Goal: Transaction & Acquisition: Obtain resource

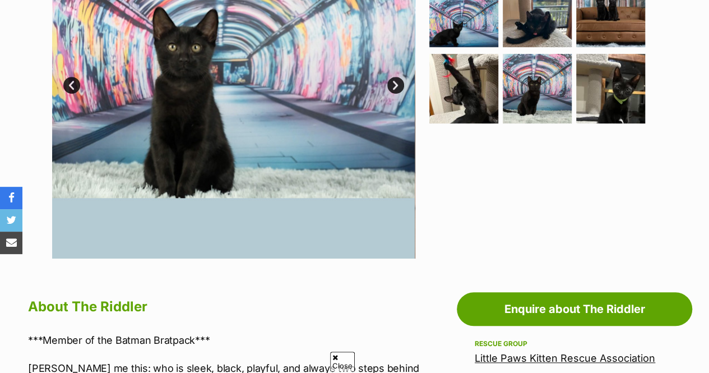
click at [529, 352] on link "Little Paws Kitten Rescue Association" at bounding box center [564, 358] width 180 height 12
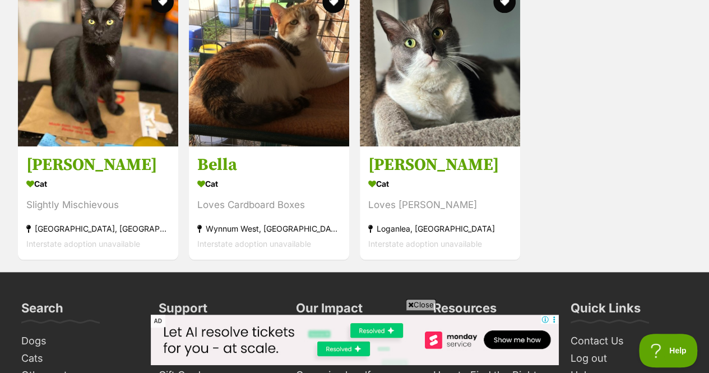
scroll to position [2564, 0]
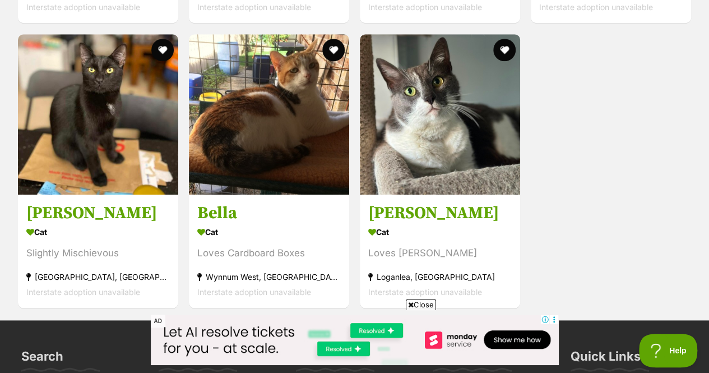
click at [121, 121] on img at bounding box center [98, 114] width 160 height 160
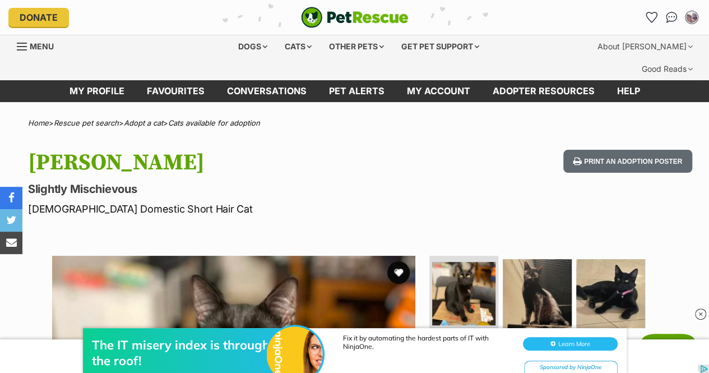
scroll to position [98, 0]
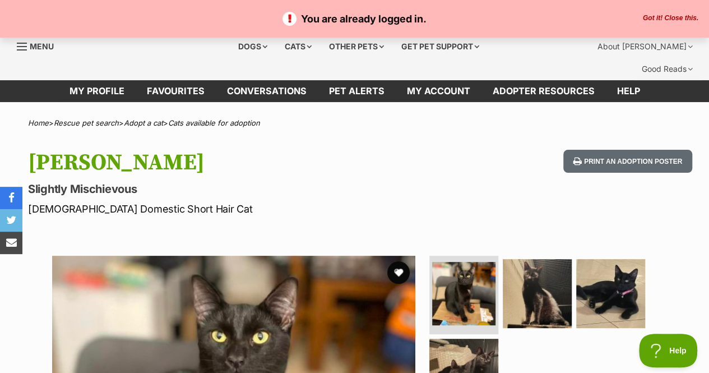
click at [644, 17] on button "Got it! Close this." at bounding box center [670, 18] width 62 height 9
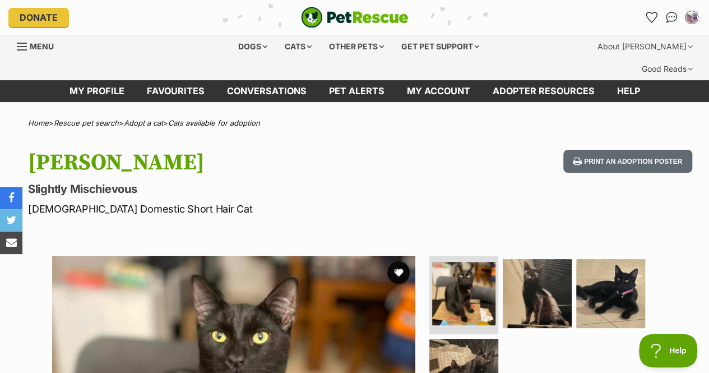
click at [289, 46] on div "Cats" at bounding box center [298, 46] width 43 height 22
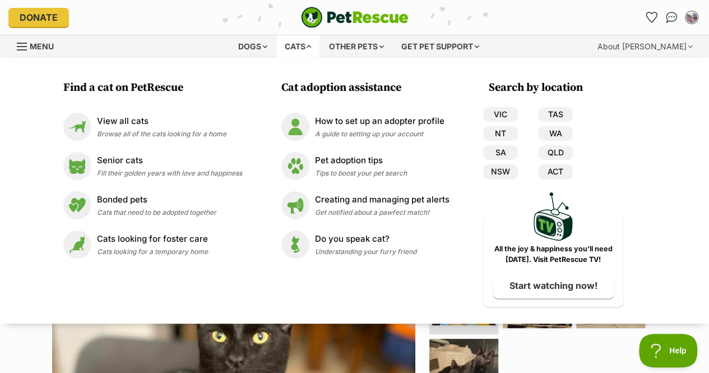
click at [289, 46] on div "Cats" at bounding box center [298, 46] width 43 height 22
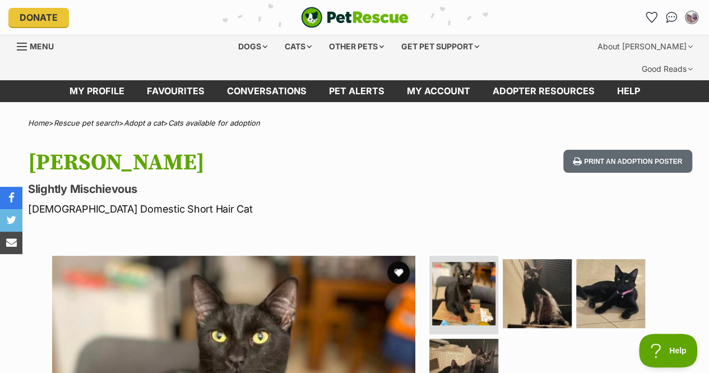
click at [310, 44] on div "Cats" at bounding box center [298, 46] width 43 height 22
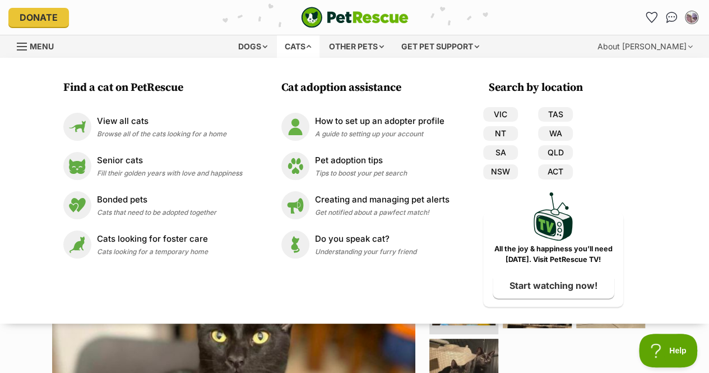
click at [134, 134] on span "Browse all of the cats looking for a home" at bounding box center [161, 133] width 129 height 8
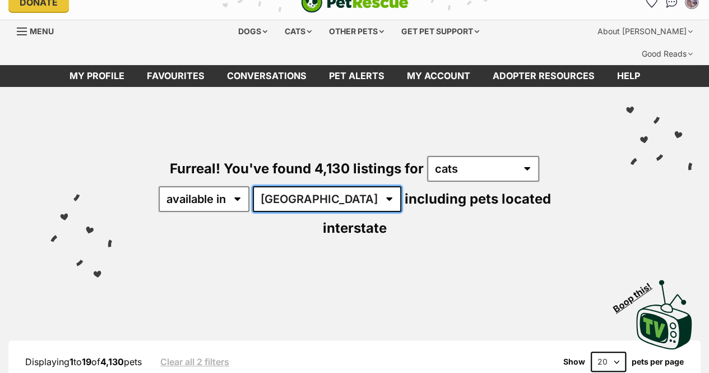
click at [310, 186] on select "[GEOGRAPHIC_DATA] [GEOGRAPHIC_DATA] [GEOGRAPHIC_DATA] [GEOGRAPHIC_DATA] [GEOGRA…" at bounding box center [327, 199] width 148 height 26
select select "QLD"
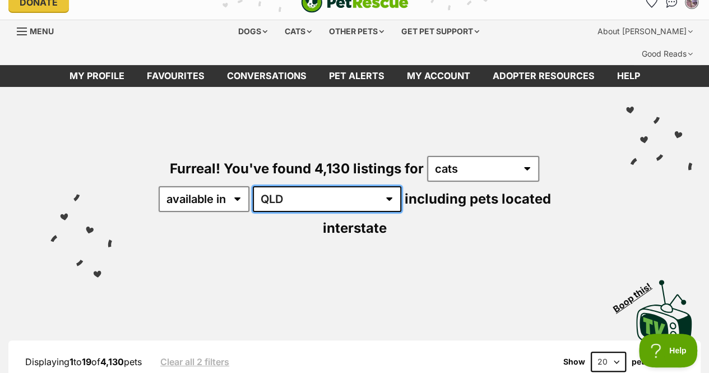
click at [254, 186] on select "[GEOGRAPHIC_DATA] [GEOGRAPHIC_DATA] [GEOGRAPHIC_DATA] [GEOGRAPHIC_DATA] [GEOGRA…" at bounding box center [327, 199] width 148 height 26
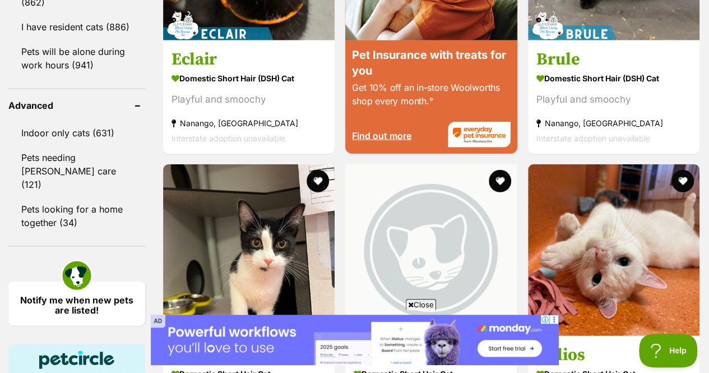
click at [427, 305] on span "Close" at bounding box center [421, 304] width 30 height 11
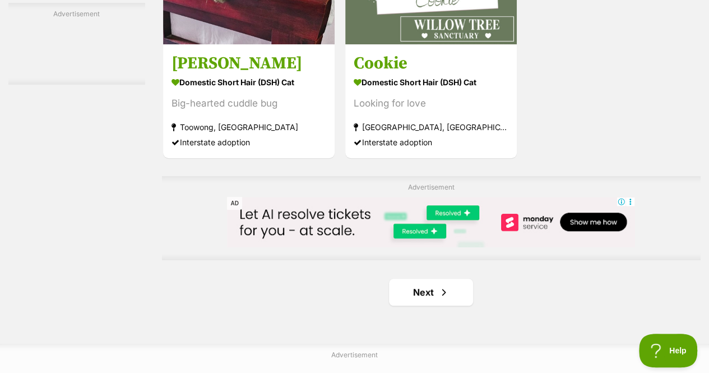
scroll to position [2526, 0]
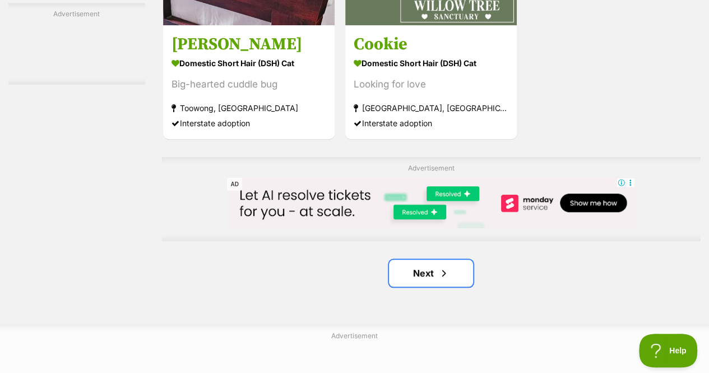
click at [462, 259] on link "Next" at bounding box center [431, 272] width 84 height 27
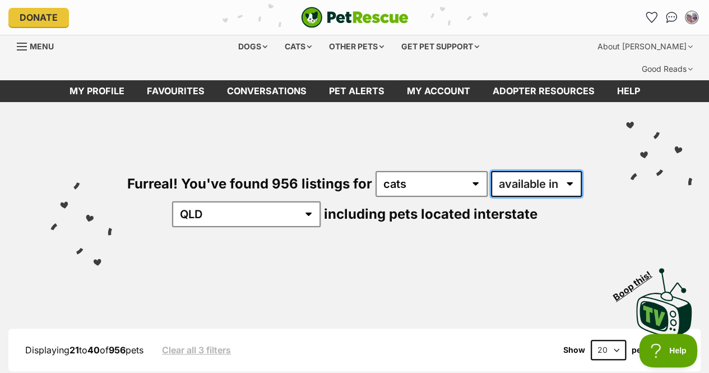
click at [539, 171] on select "available in located in" at bounding box center [536, 184] width 91 height 26
select select "disabled"
click at [491, 171] on select "available in located in" at bounding box center [536, 184] width 91 height 26
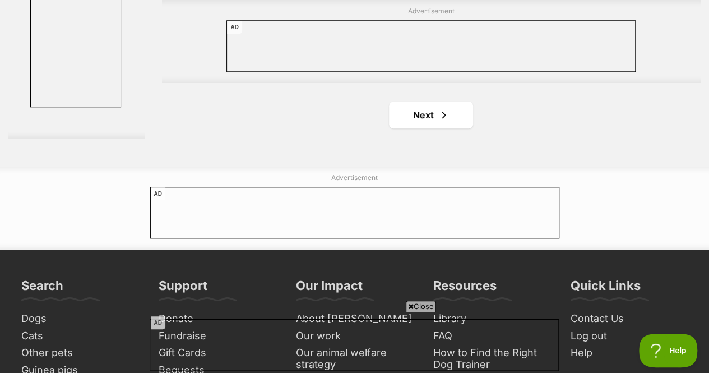
scroll to position [2687, 0]
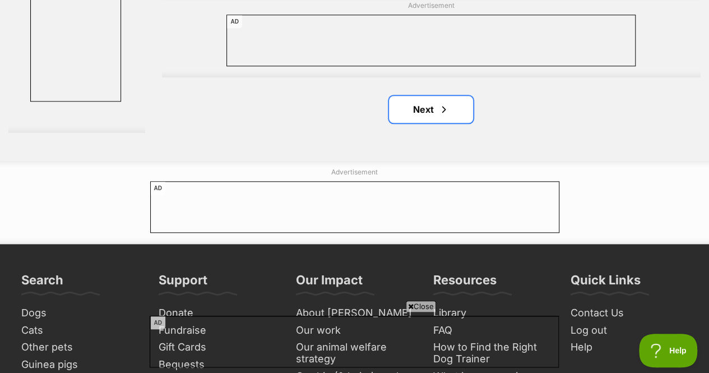
click at [463, 96] on link "Next" at bounding box center [431, 109] width 84 height 27
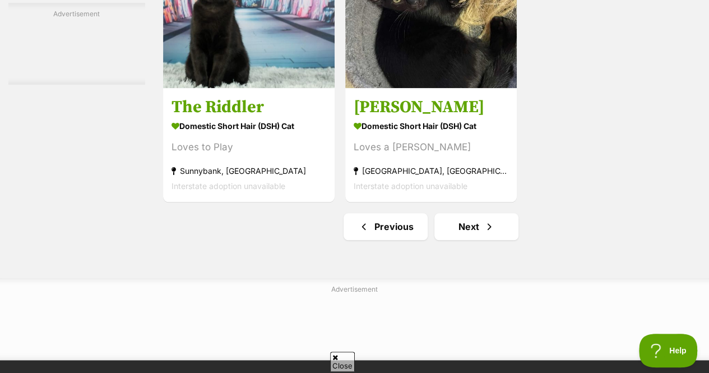
scroll to position [2573, 0]
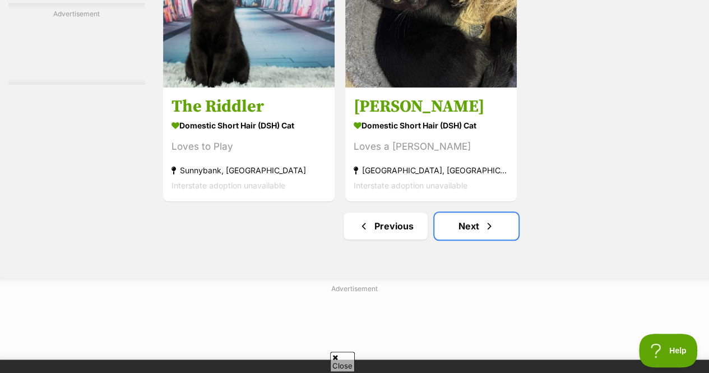
click at [487, 219] on span "Next page" at bounding box center [488, 225] width 11 height 13
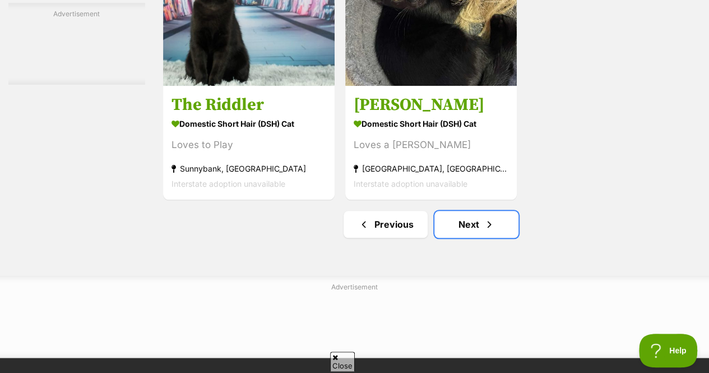
click at [496, 211] on link "Next" at bounding box center [476, 224] width 84 height 27
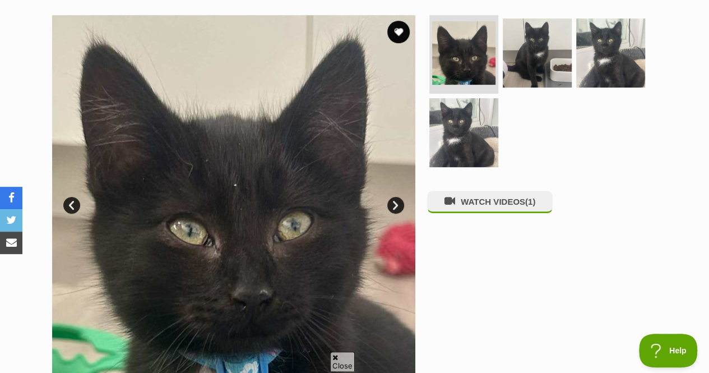
scroll to position [238, 0]
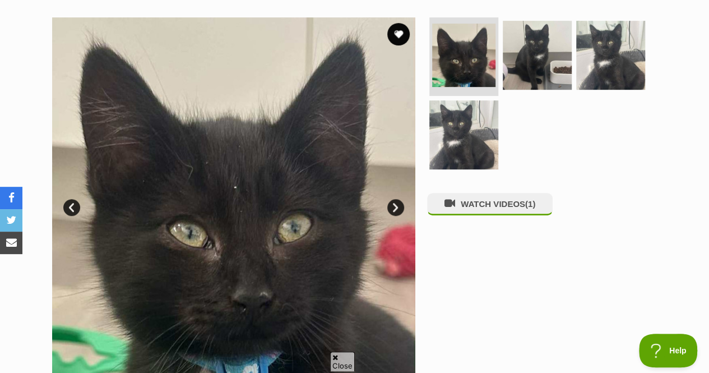
click at [392, 199] on link "Next" at bounding box center [395, 207] width 17 height 17
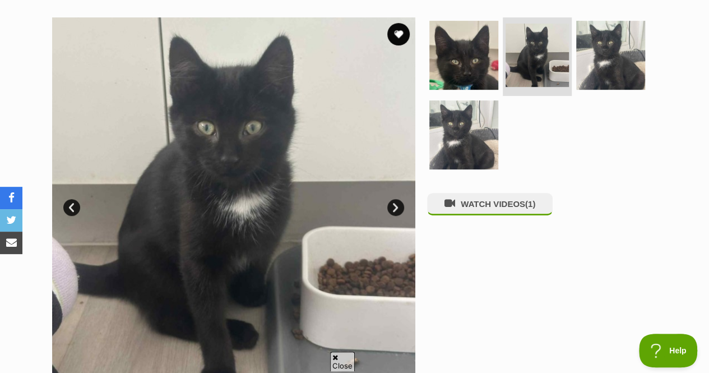
click at [392, 199] on link "Next" at bounding box center [395, 207] width 17 height 17
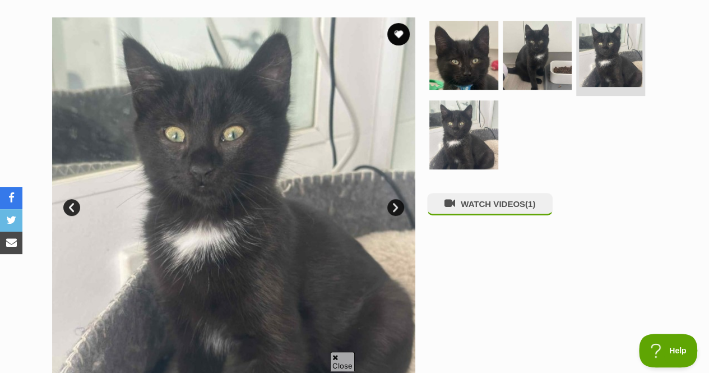
click at [392, 199] on link "Next" at bounding box center [395, 207] width 17 height 17
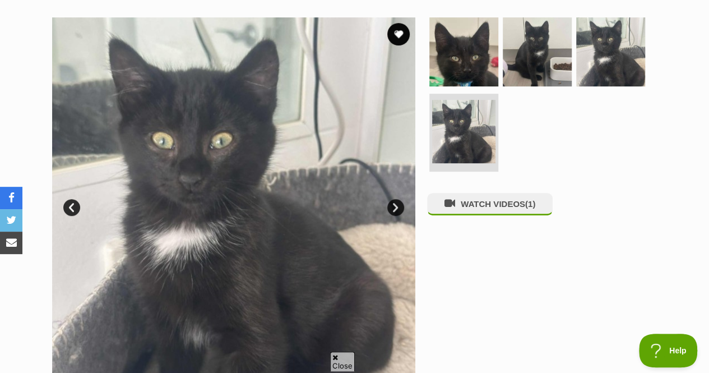
click at [392, 199] on link "Next" at bounding box center [395, 207] width 17 height 17
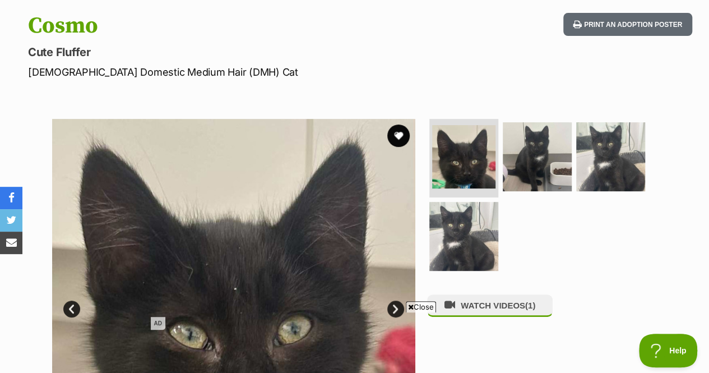
scroll to position [0, 0]
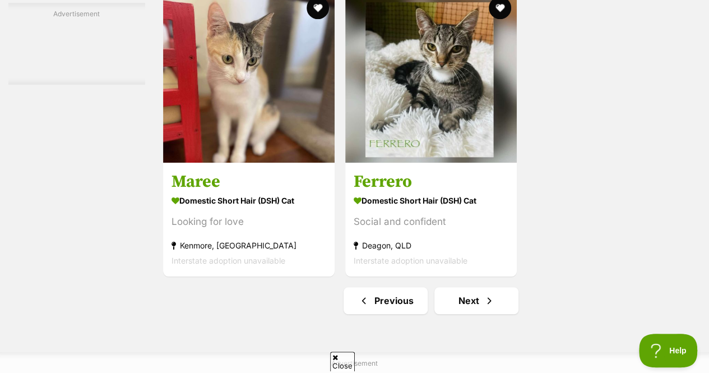
scroll to position [2682, 0]
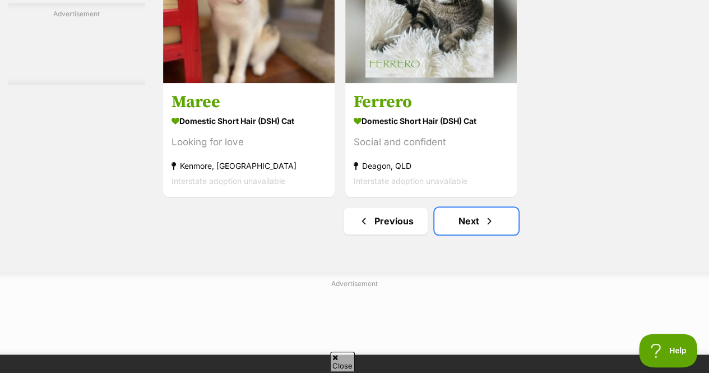
click at [495, 207] on link "Next" at bounding box center [476, 220] width 84 height 27
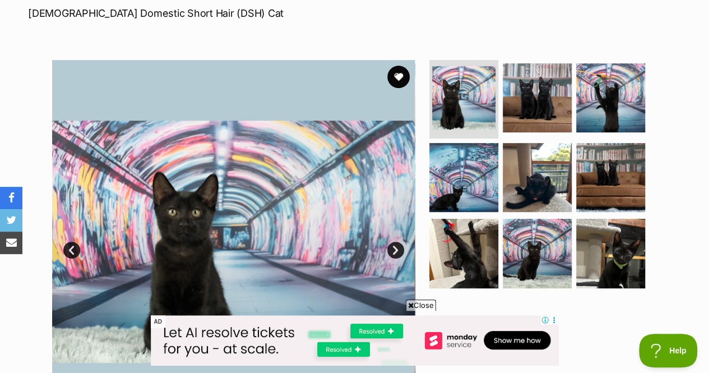
scroll to position [196, 0]
click at [546, 252] on img at bounding box center [536, 252] width 69 height 69
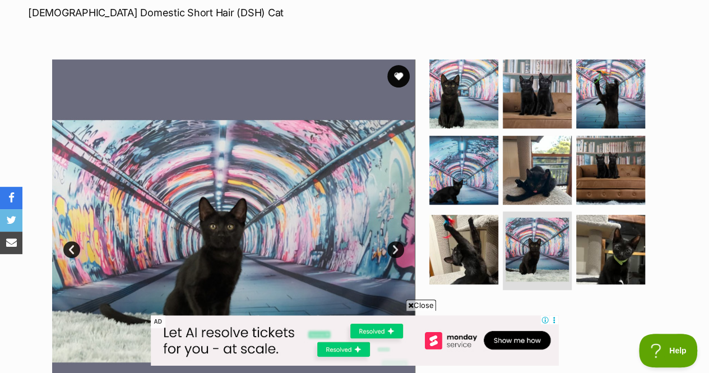
click at [595, 238] on img at bounding box center [610, 249] width 69 height 69
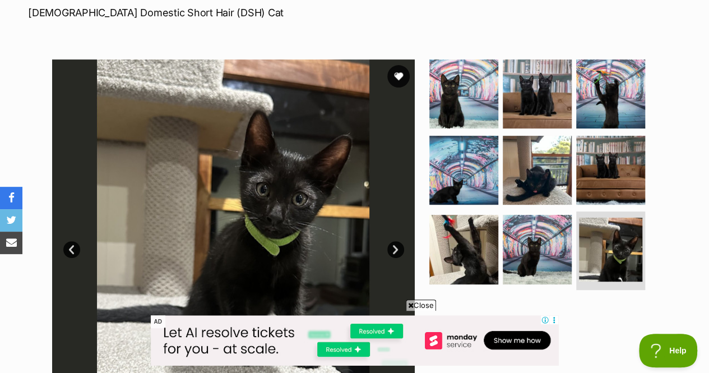
click at [604, 168] on img at bounding box center [610, 170] width 69 height 69
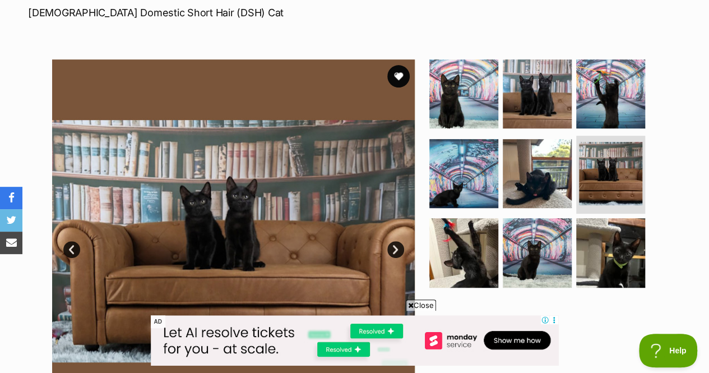
click at [553, 159] on img at bounding box center [536, 173] width 69 height 69
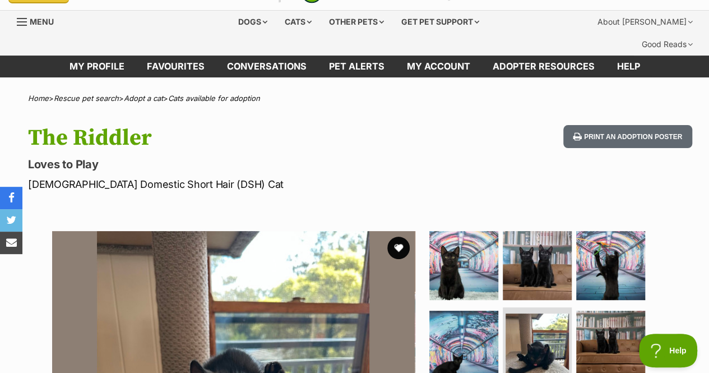
scroll to position [21, 0]
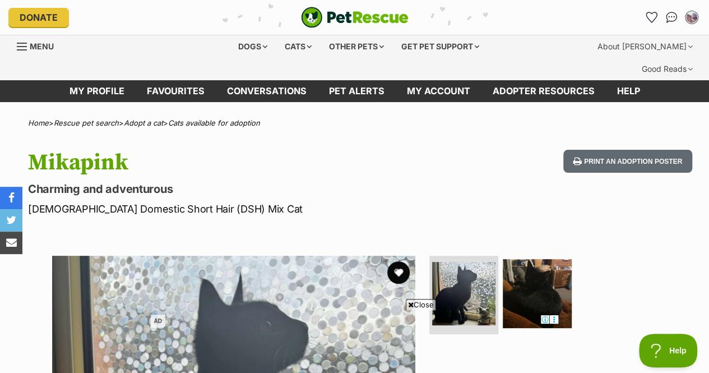
scroll to position [116, 0]
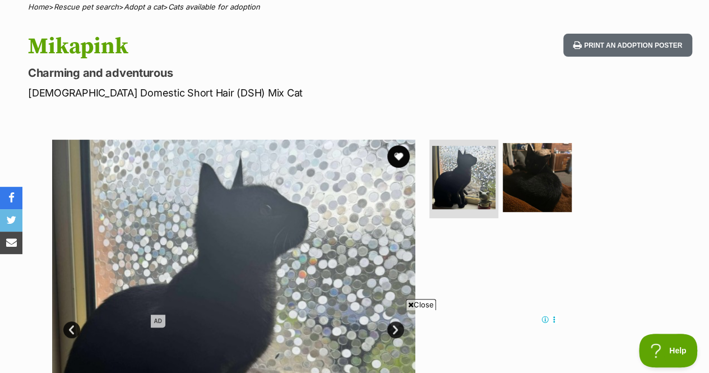
click at [532, 143] on img at bounding box center [536, 177] width 69 height 69
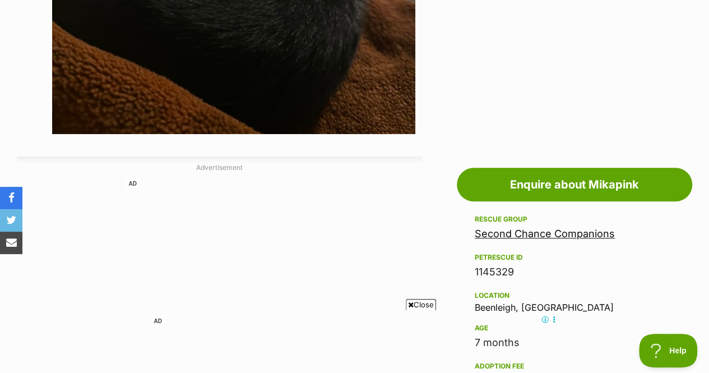
scroll to position [484, 0]
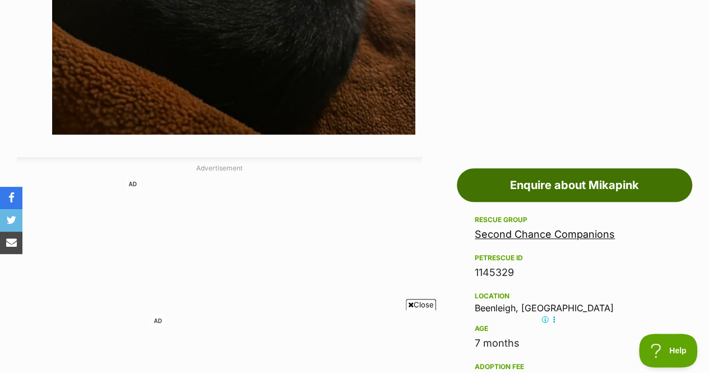
click at [514, 170] on link "Enquire about Mikapink" at bounding box center [574, 185] width 235 height 34
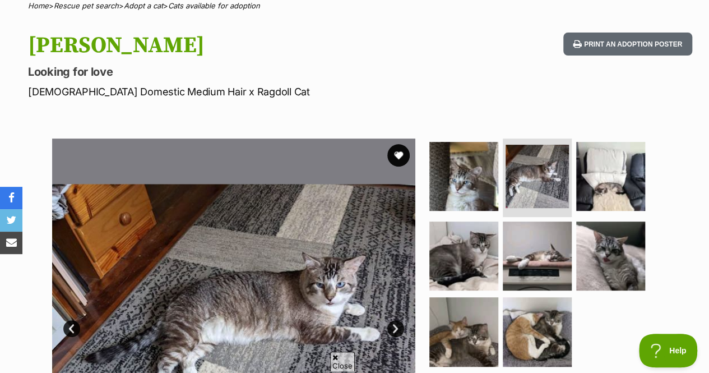
click at [548, 221] on img at bounding box center [536, 255] width 69 height 69
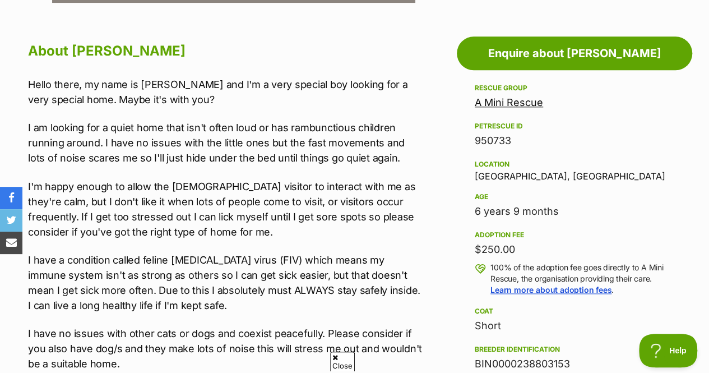
scroll to position [966, 0]
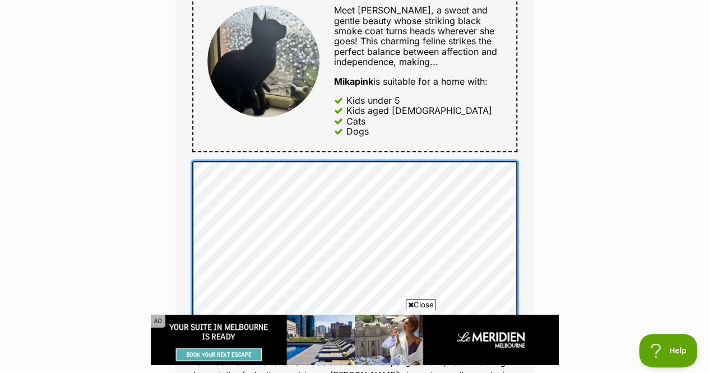
click at [169, 96] on div "Enquire about Mikapink Full name [PERSON_NAME] Email We require this to be able…" at bounding box center [355, 200] width 392 height 1353
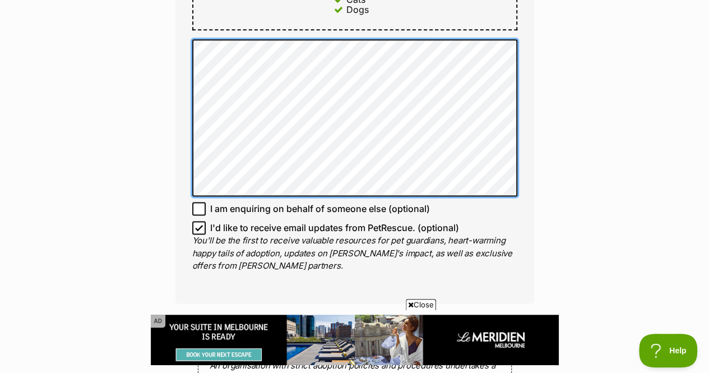
scroll to position [723, 0]
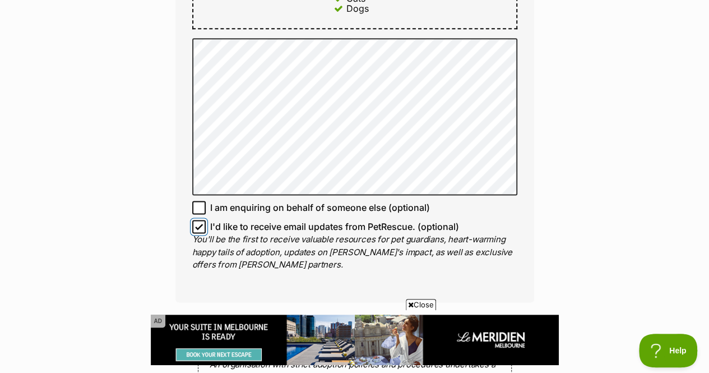
click at [203, 220] on input "I'd like to receive email updates from PetRescue. (optional)" at bounding box center [198, 226] width 13 height 13
checkbox input "false"
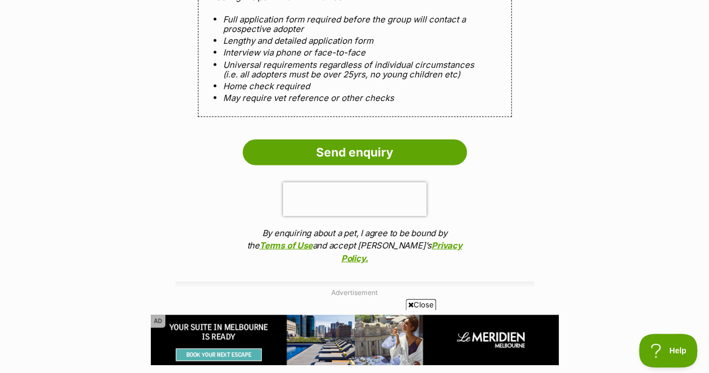
scroll to position [1129, 0]
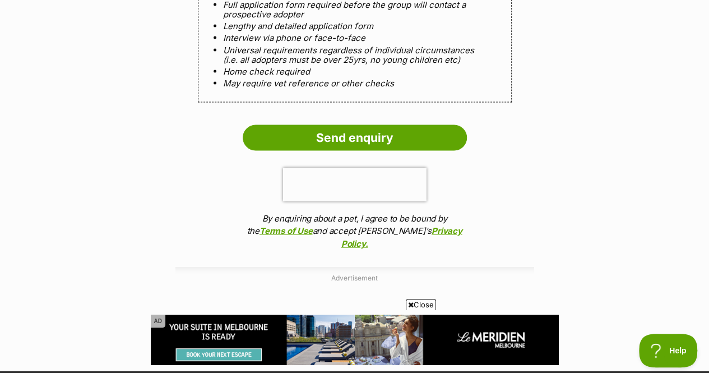
click at [348, 125] on input "Send enquiry" at bounding box center [355, 138] width 224 height 26
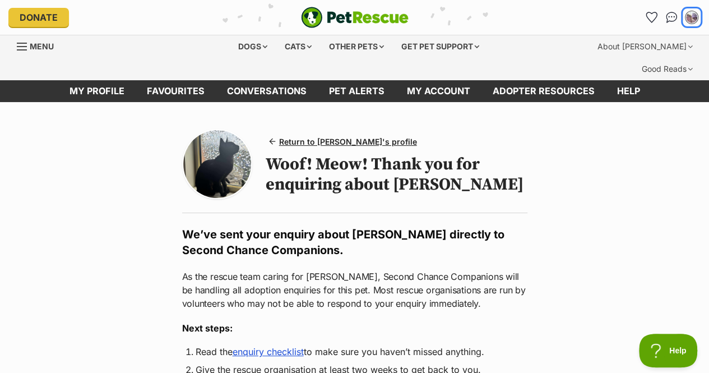
click at [691, 16] on img "My account" at bounding box center [691, 17] width 11 height 11
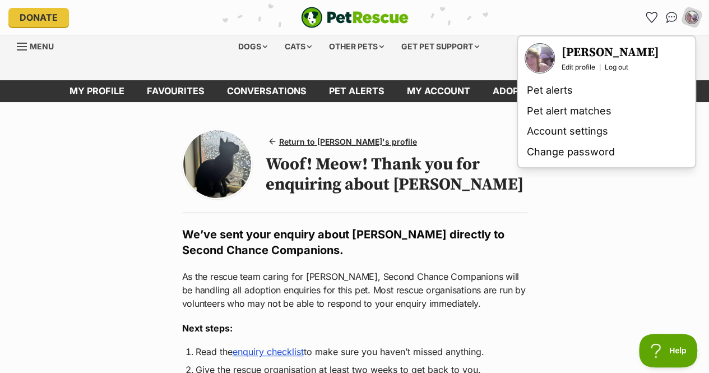
click at [586, 69] on link "Edit profile" at bounding box center [578, 67] width 34 height 9
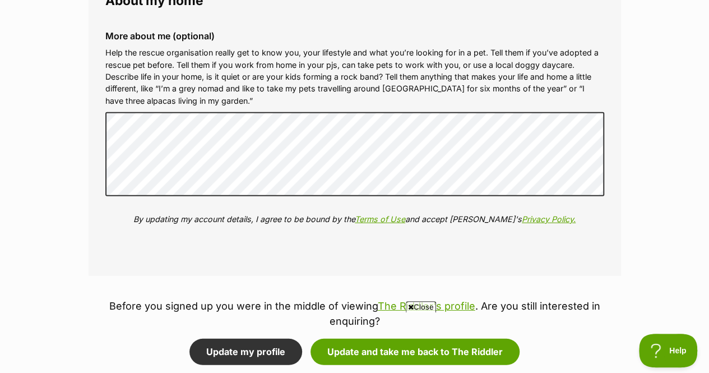
scroll to position [1497, 0]
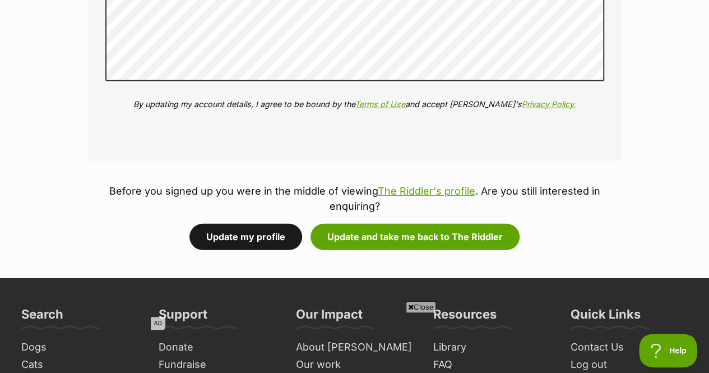
click at [296, 224] on button "Update my profile" at bounding box center [245, 237] width 113 height 26
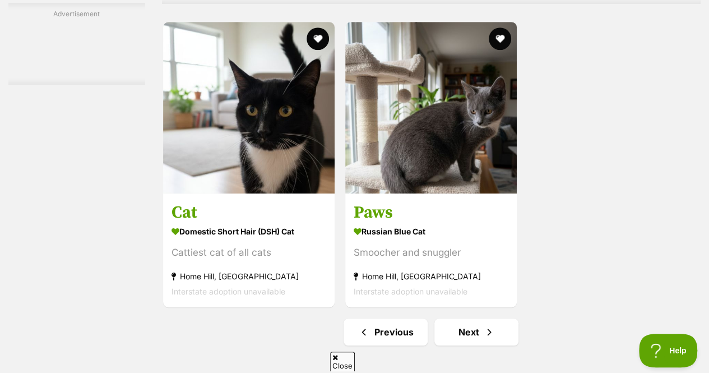
scroll to position [2593, 0]
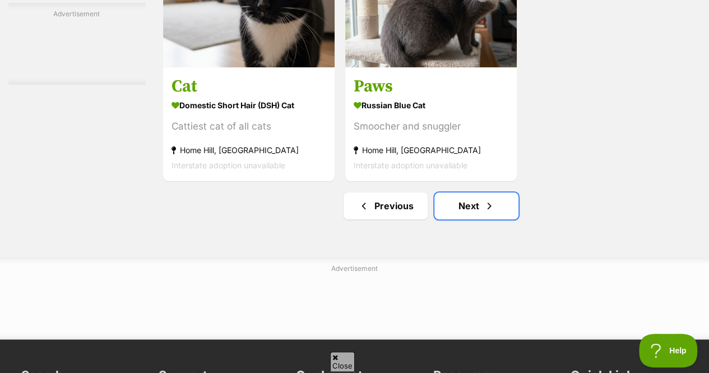
click at [480, 195] on link "Next" at bounding box center [476, 205] width 84 height 27
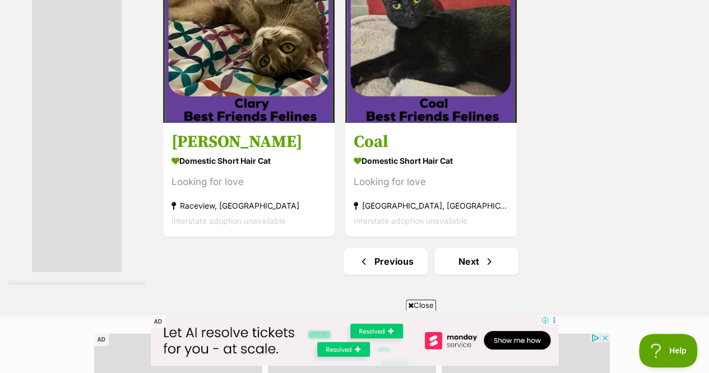
scroll to position [2554, 0]
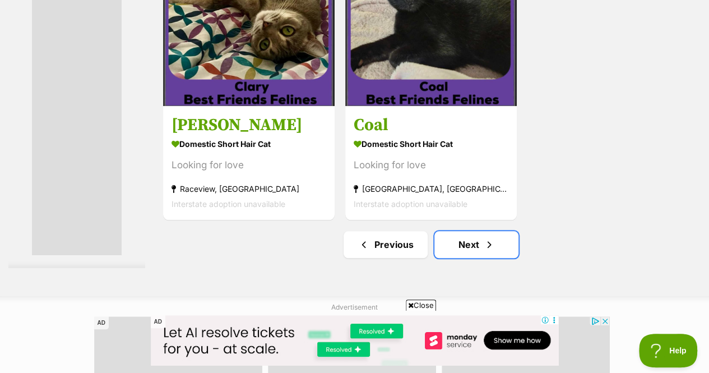
click at [493, 231] on link "Next" at bounding box center [476, 244] width 84 height 27
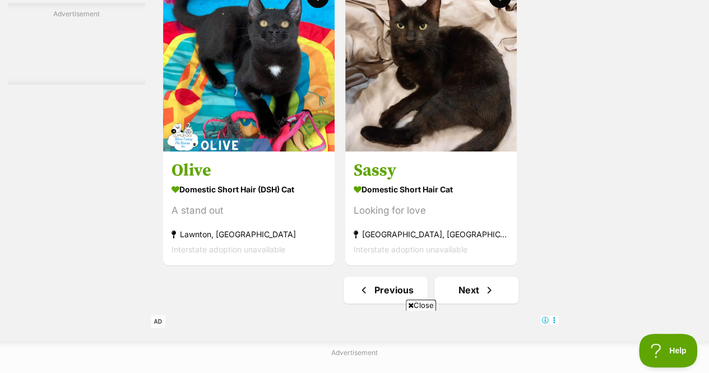
scroll to position [2726, 0]
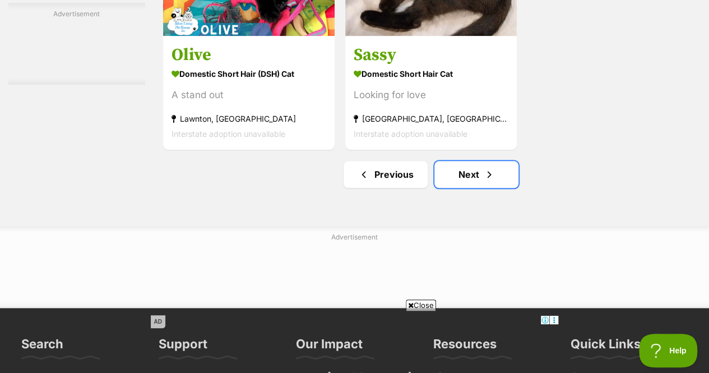
click at [490, 162] on link "Next" at bounding box center [476, 174] width 84 height 27
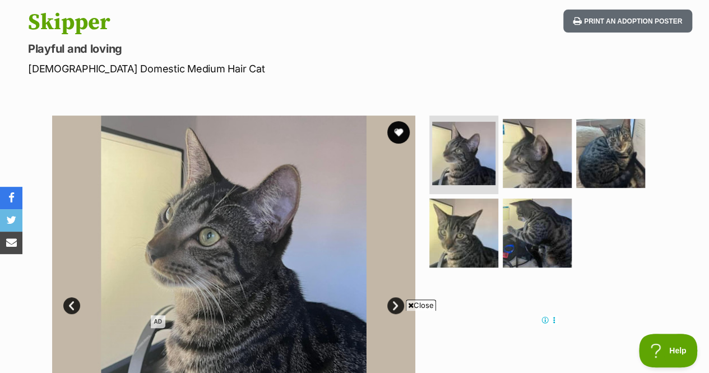
scroll to position [141, 0]
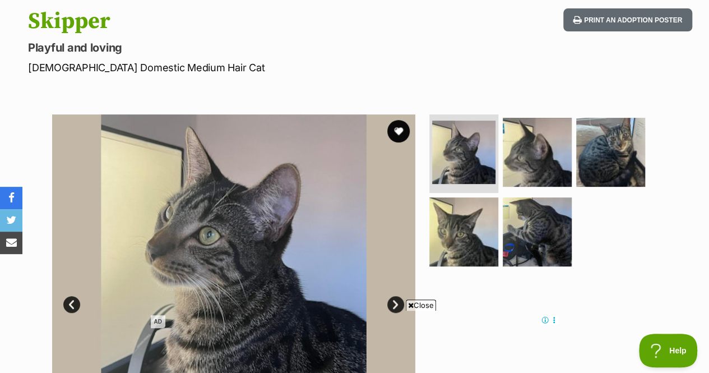
click at [467, 197] on img at bounding box center [463, 231] width 69 height 69
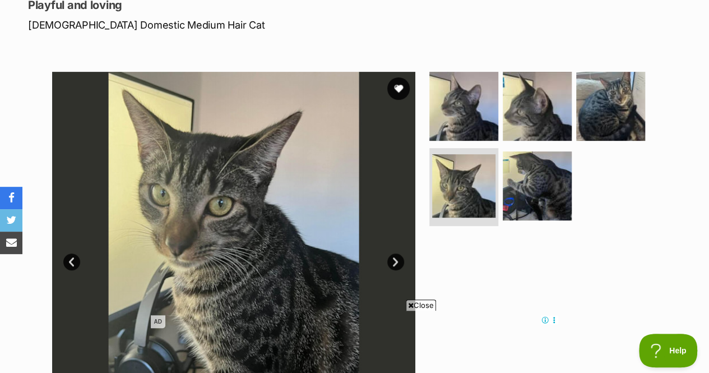
scroll to position [178, 0]
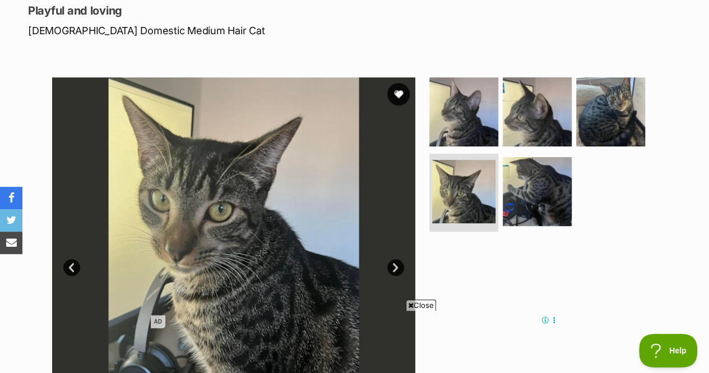
click at [515, 185] on img at bounding box center [536, 191] width 69 height 69
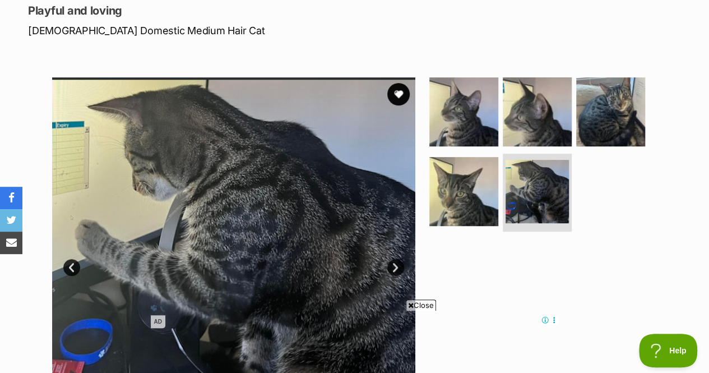
click at [542, 88] on img at bounding box center [536, 111] width 69 height 69
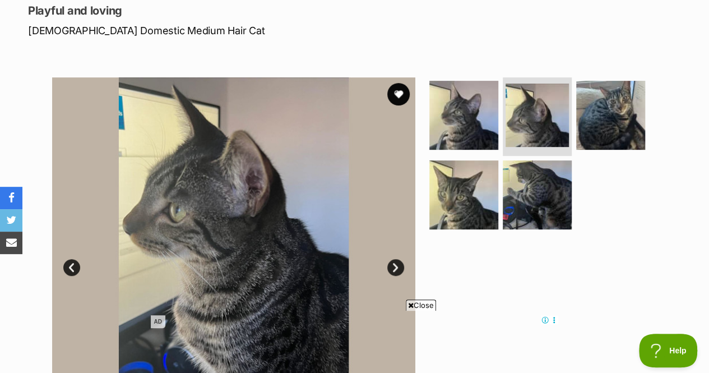
click at [485, 87] on img at bounding box center [463, 115] width 69 height 69
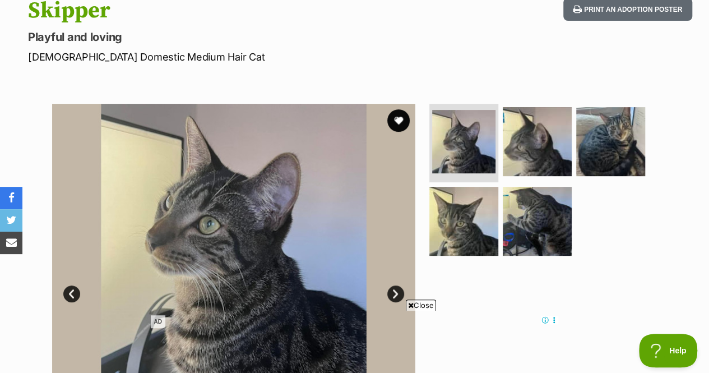
scroll to position [151, 0]
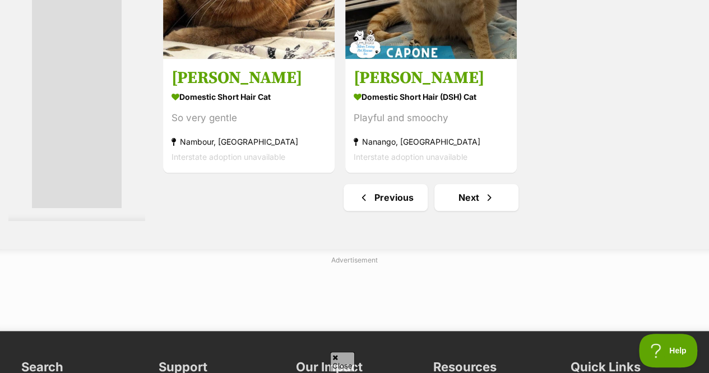
scroll to position [2623, 0]
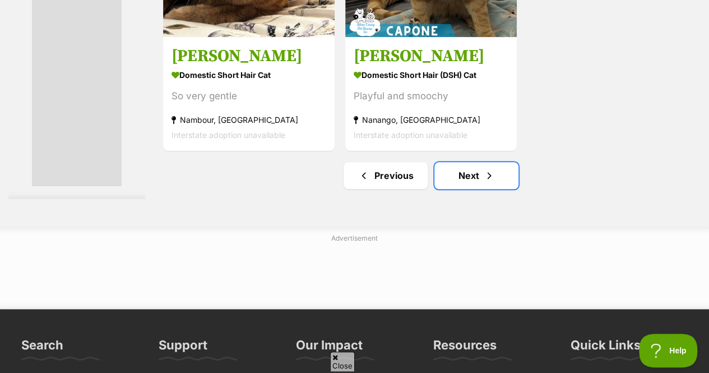
click at [479, 162] on link "Next" at bounding box center [476, 175] width 84 height 27
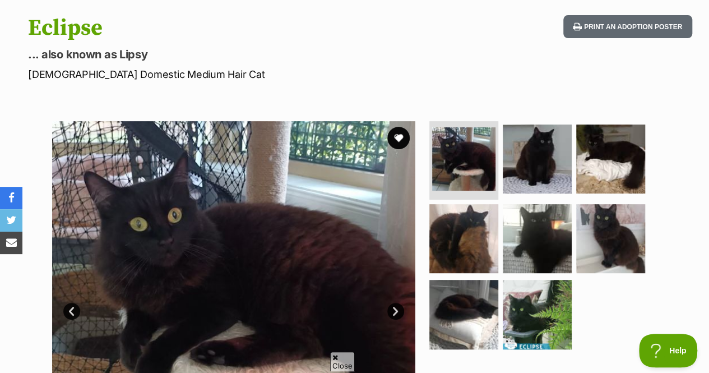
click at [532, 217] on img at bounding box center [536, 238] width 69 height 69
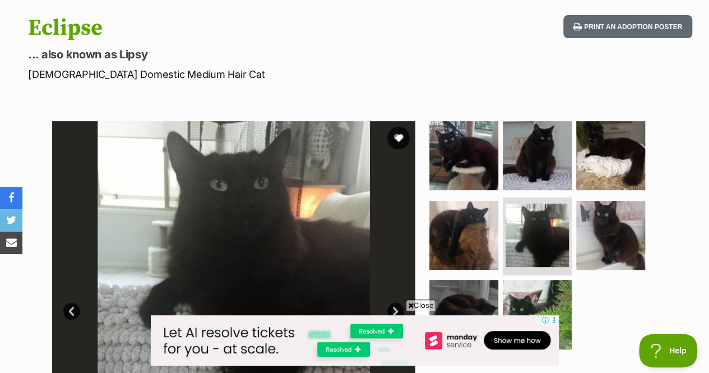
click at [484, 218] on img at bounding box center [463, 235] width 69 height 69
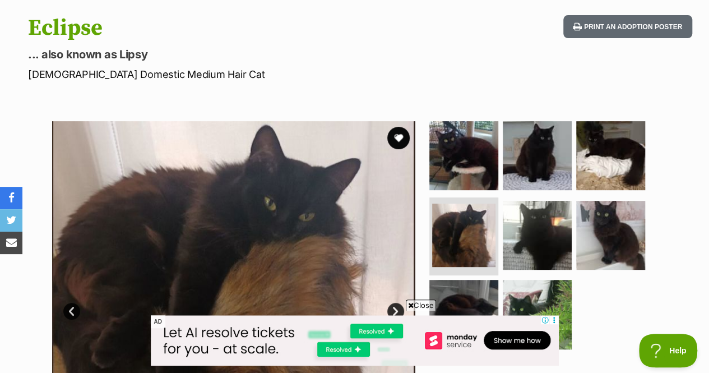
click at [494, 280] on img at bounding box center [463, 314] width 69 height 69
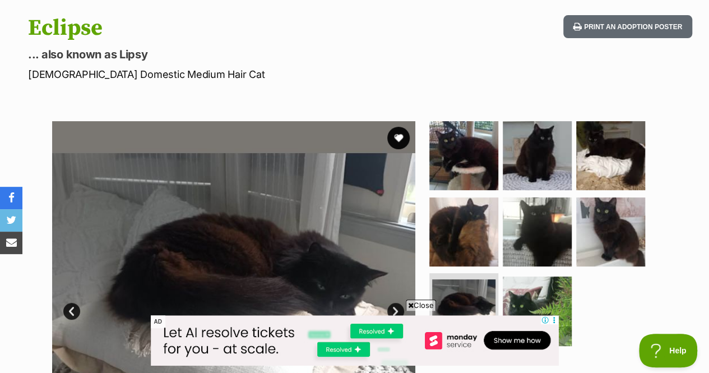
click at [611, 231] on img at bounding box center [610, 231] width 69 height 69
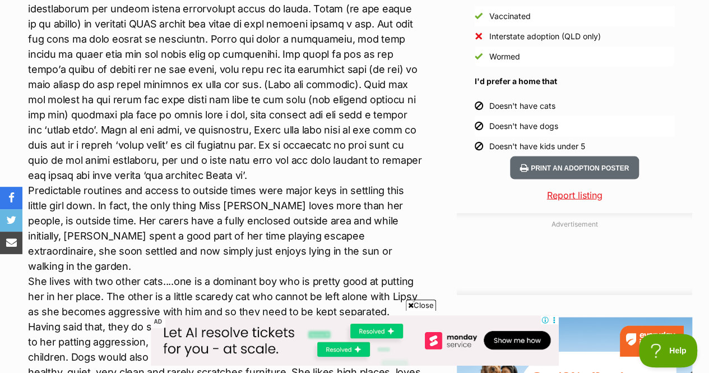
scroll to position [1121, 0]
